Goal: Information Seeking & Learning: Check status

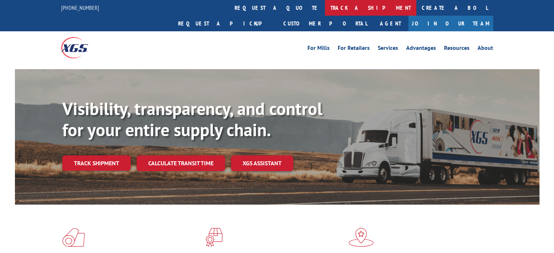
click at [325, 9] on link "track a shipment" at bounding box center [370, 8] width 91 height 16
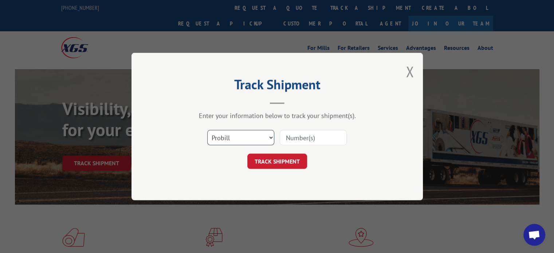
click at [270, 137] on select "Select category... Probill BOL PO" at bounding box center [240, 137] width 67 height 15
select select "bol"
click at [207, 130] on select "Select category... Probill BOL PO" at bounding box center [240, 137] width 67 height 15
click at [287, 137] on input at bounding box center [313, 137] width 67 height 15
paste input "6049610"
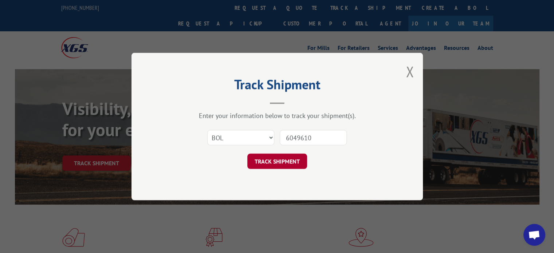
type input "6049610"
click at [275, 161] on button "TRACK SHIPMENT" at bounding box center [277, 161] width 60 height 15
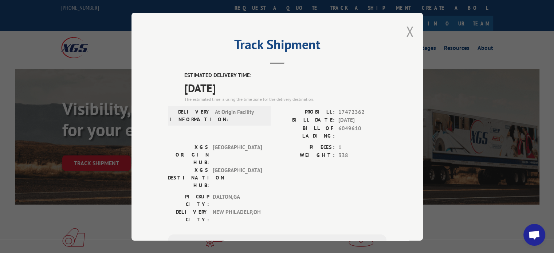
click at [406, 31] on button "Close modal" at bounding box center [410, 31] width 8 height 19
